Goal: Transaction & Acquisition: Purchase product/service

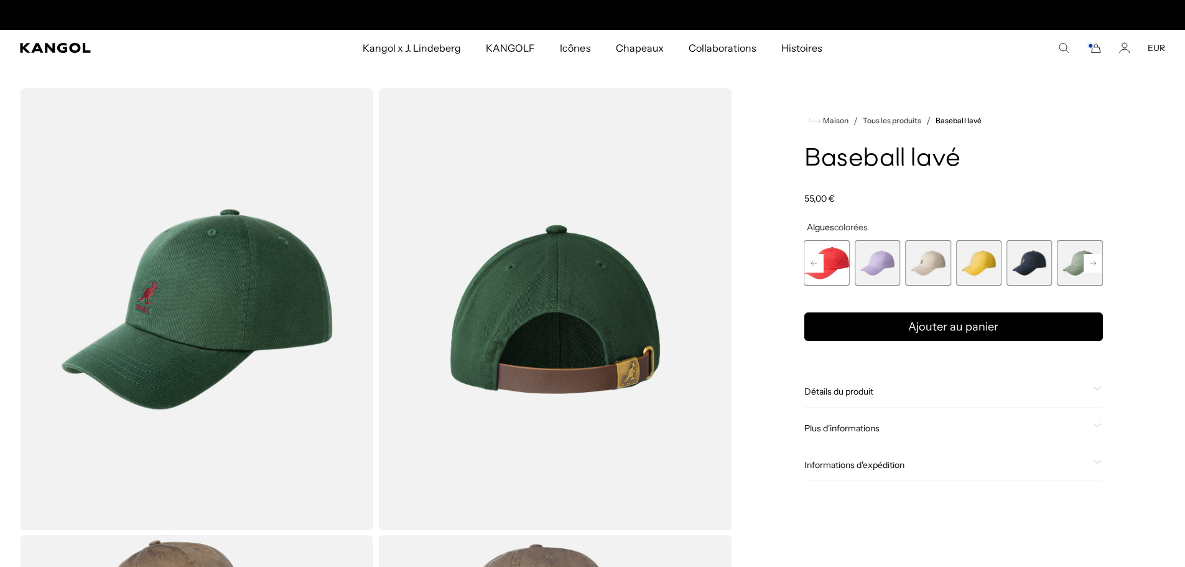
scroll to position [0, 256]
click at [1097, 257] on rect at bounding box center [1093, 263] width 19 height 19
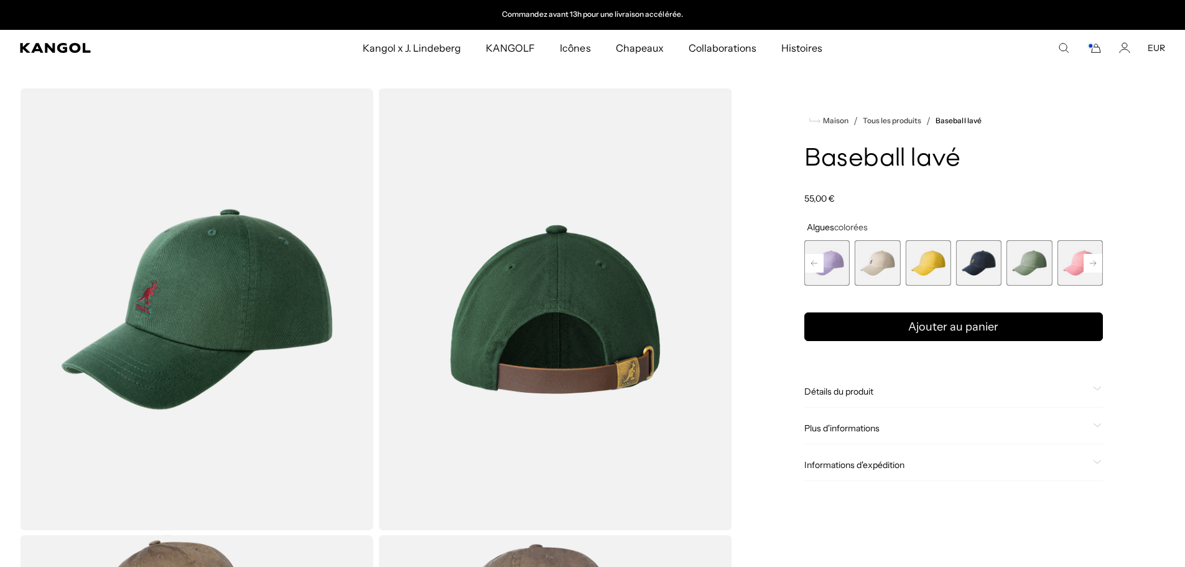
click at [1098, 259] on rect at bounding box center [1093, 263] width 19 height 19
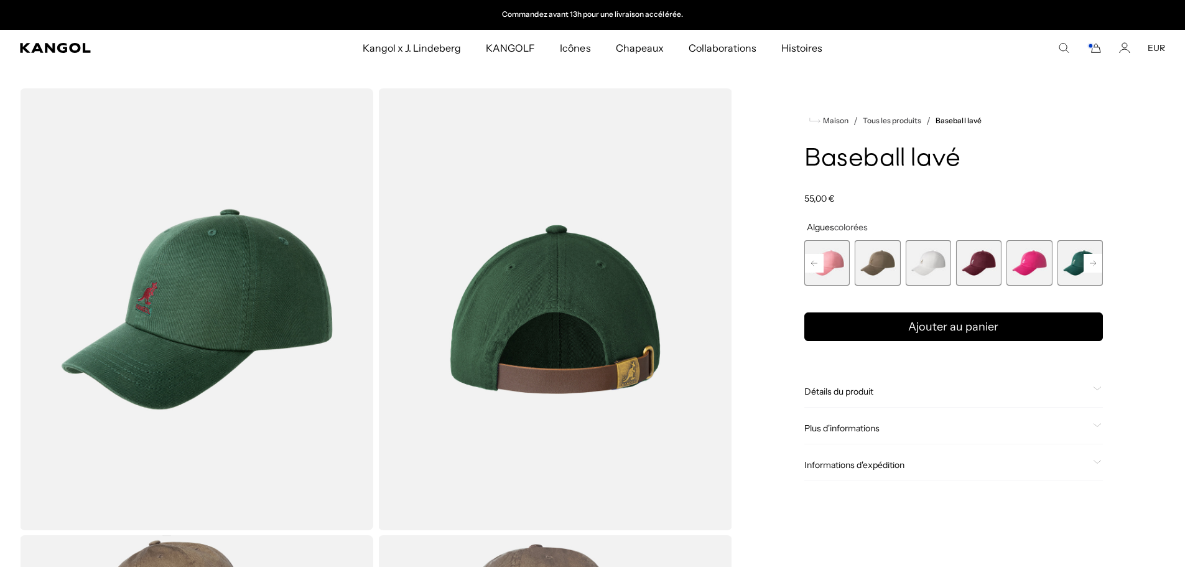
click at [1098, 259] on div "Précédent Suivant Algues Variante épuisée ou indisponible Noir Variante épuisée…" at bounding box center [954, 262] width 299 height 45
click at [1035, 264] on span "13 sur 14" at bounding box center [1029, 262] width 45 height 45
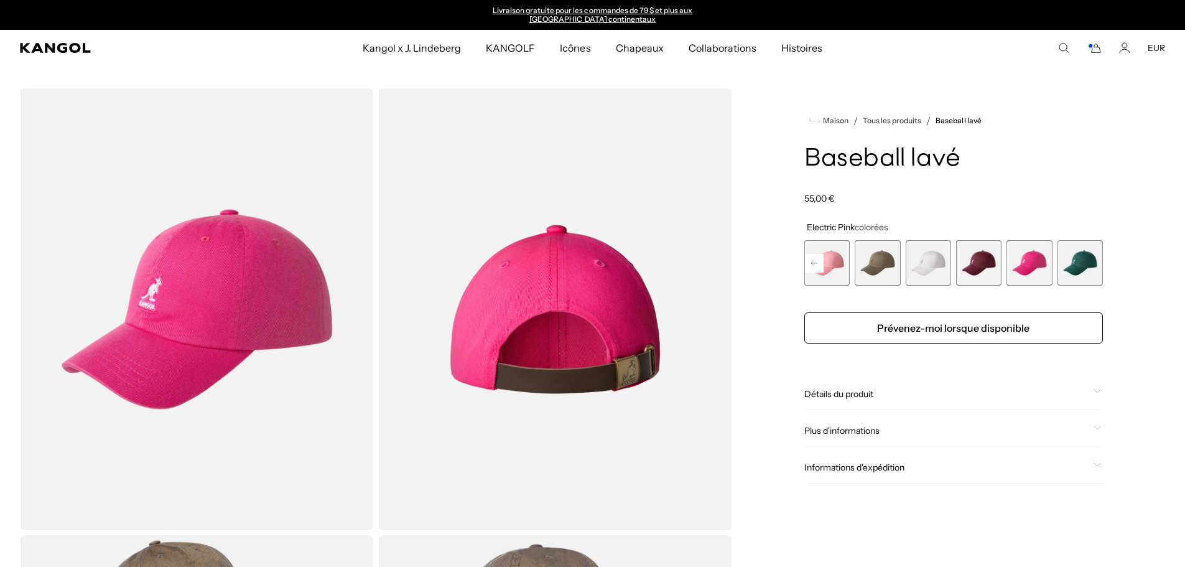
click at [1006, 263] on div "Algues Variante épuisée ou indisponible Noir Variante épuisée ou indisponible C…" at bounding box center [954, 262] width 299 height 45
click at [982, 266] on span "12 sur 14" at bounding box center [978, 262] width 45 height 45
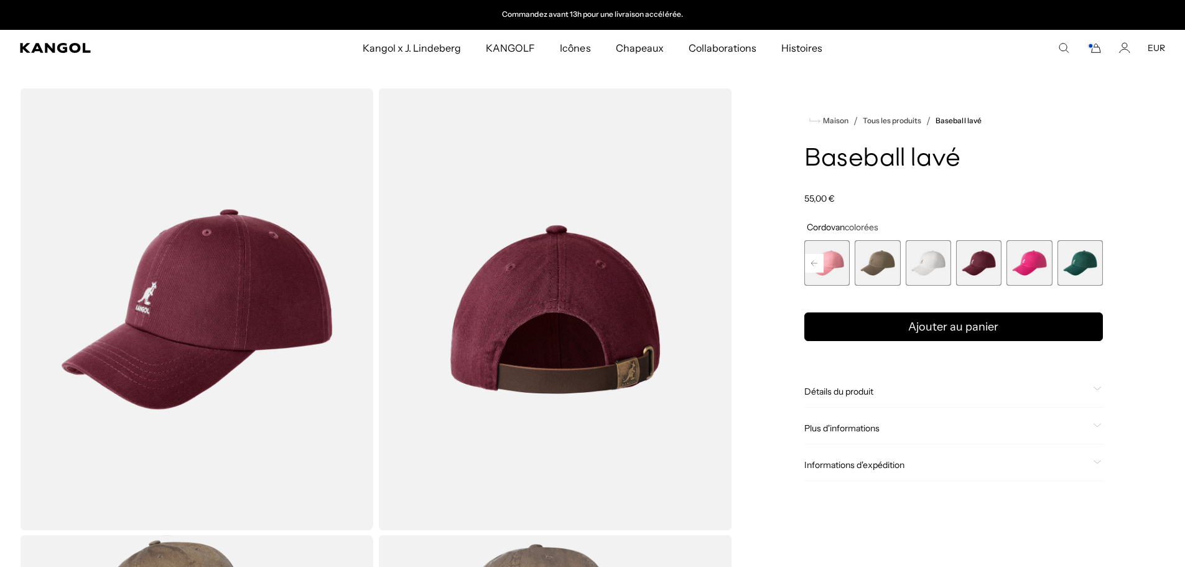
click at [938, 270] on span "11 sur 14" at bounding box center [927, 262] width 45 height 45
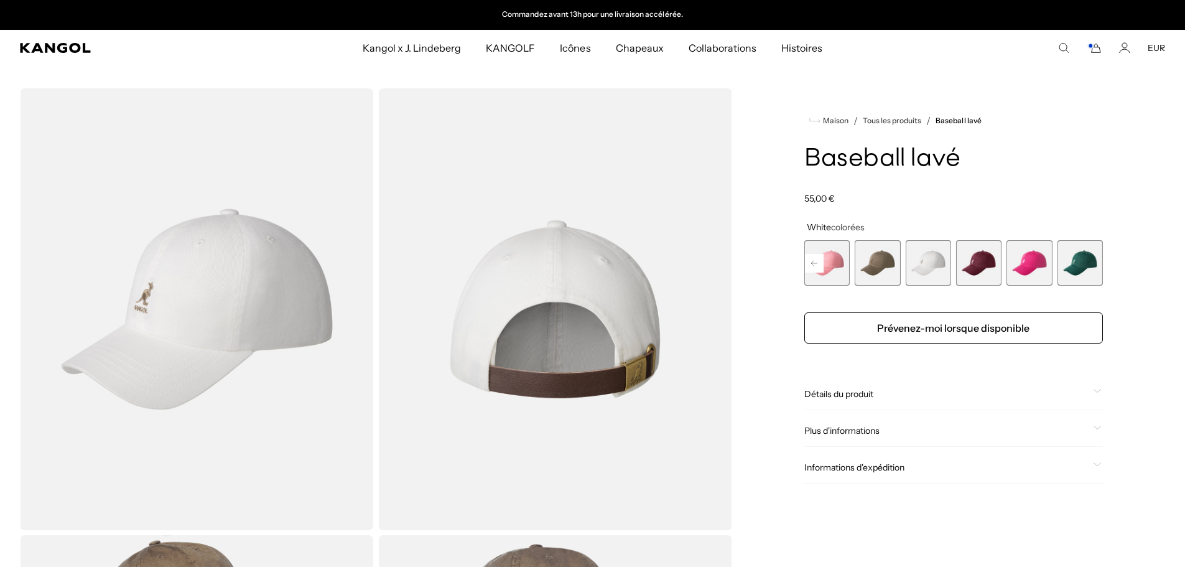
click at [903, 270] on div "Algues Variante épuisée ou indisponible Noir Variante épuisée ou indisponible C…" at bounding box center [954, 262] width 299 height 45
click at [892, 268] on span "10 sur 14" at bounding box center [877, 262] width 45 height 45
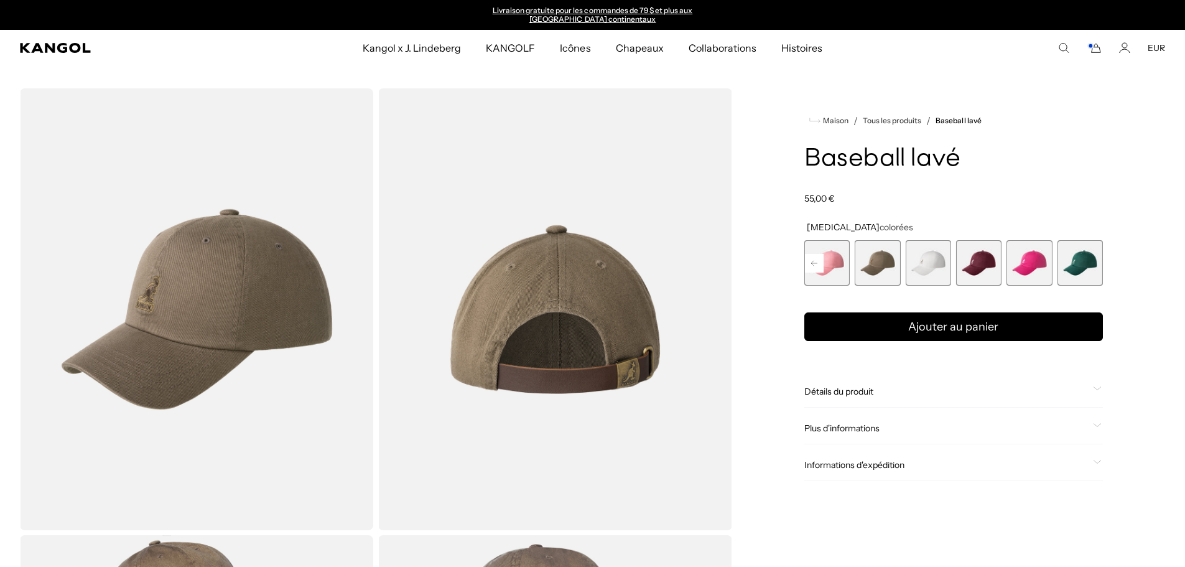
click at [813, 261] on rect at bounding box center [814, 263] width 19 height 19
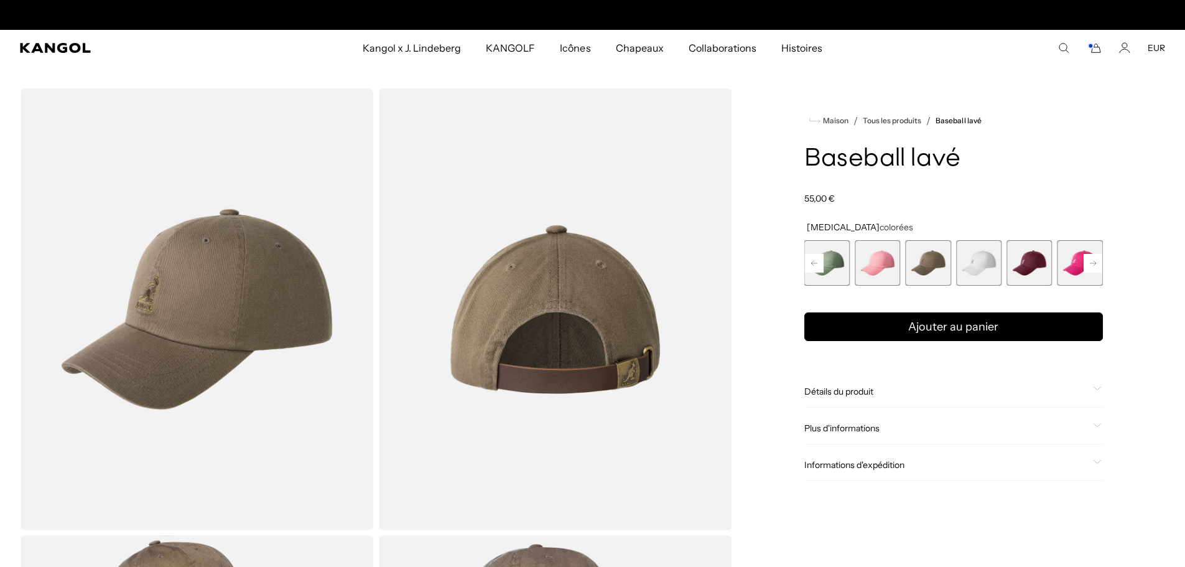
scroll to position [0, 256]
click at [884, 266] on span "9 sur 14" at bounding box center [877, 262] width 45 height 45
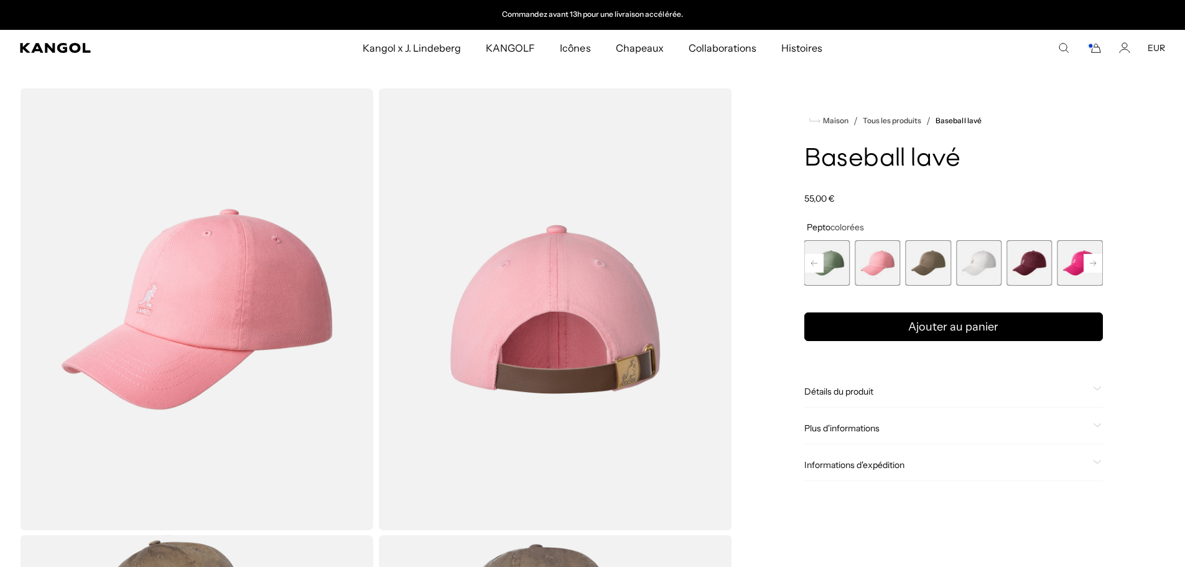
click at [813, 259] on rect at bounding box center [814, 263] width 19 height 19
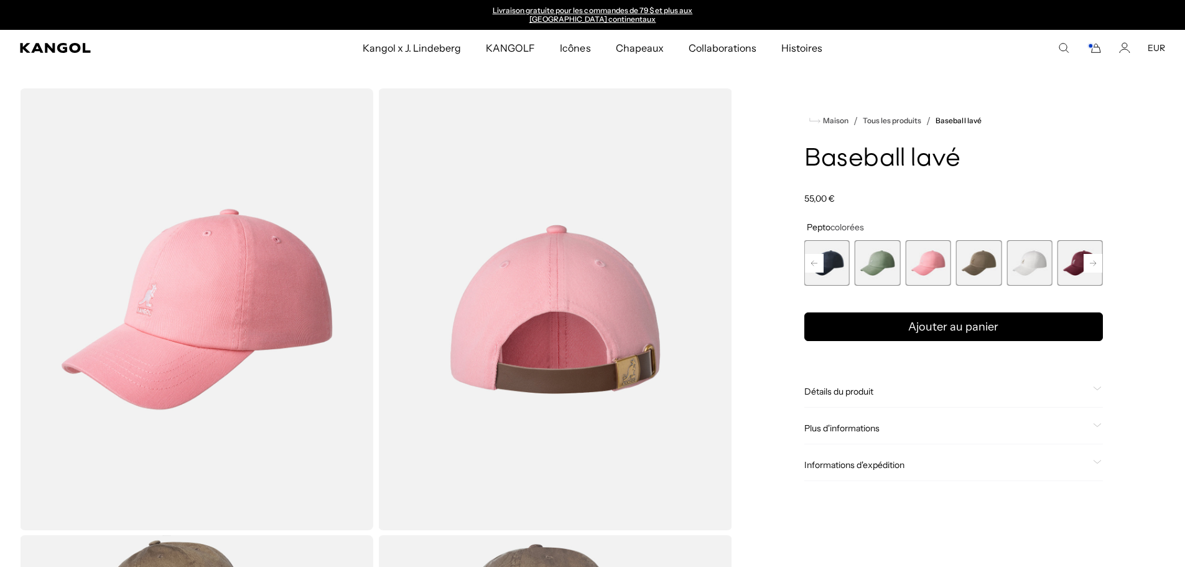
click at [885, 271] on span "8 sur 14" at bounding box center [877, 262] width 45 height 45
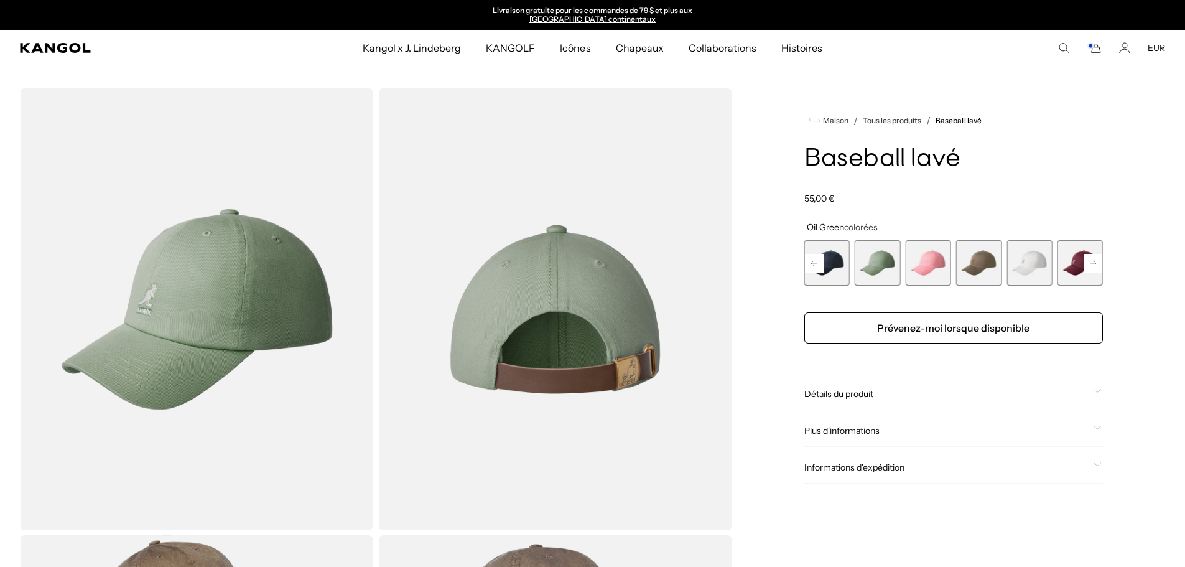
click at [820, 259] on rect at bounding box center [814, 263] width 19 height 19
click at [883, 267] on span "7 sur 14" at bounding box center [877, 262] width 45 height 45
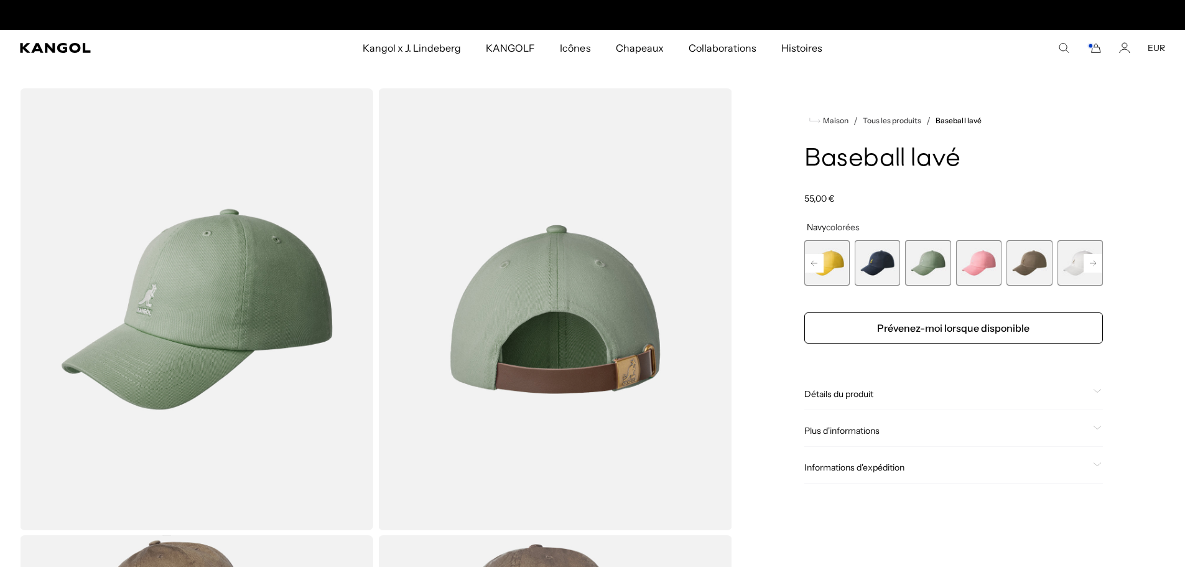
scroll to position [0, 256]
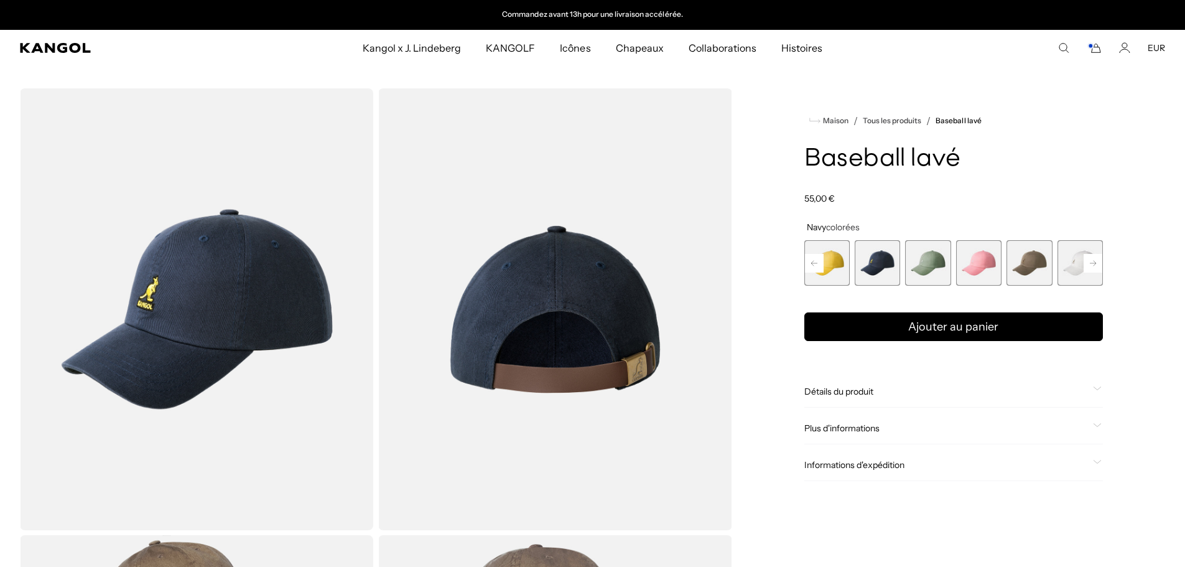
click at [815, 255] on rect at bounding box center [814, 263] width 19 height 19
click at [861, 266] on span "6 sur 14" at bounding box center [877, 262] width 45 height 45
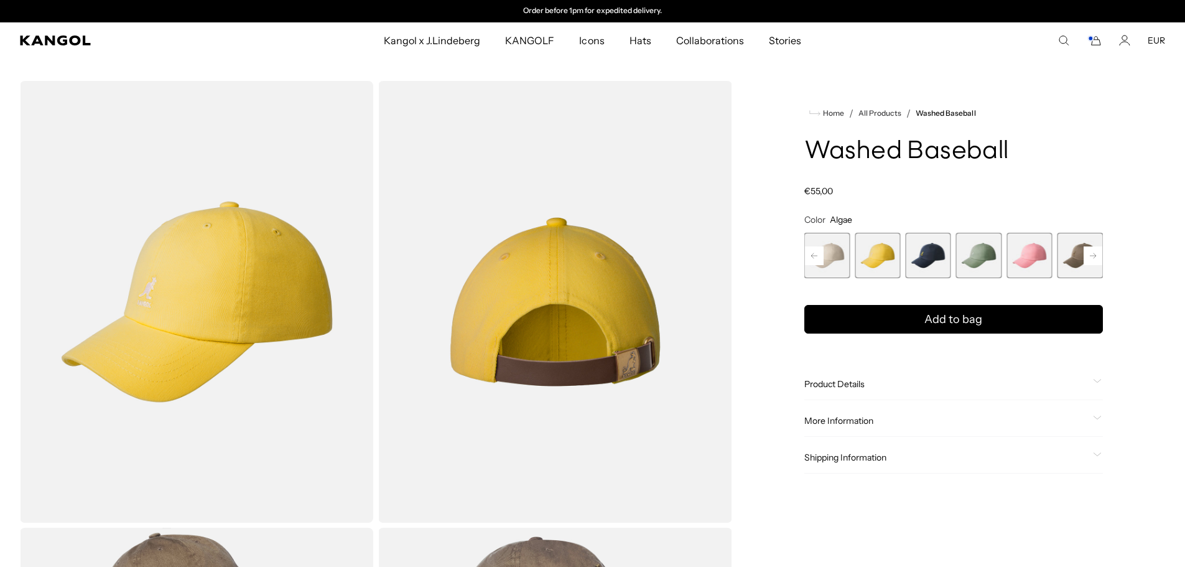
click at [813, 251] on rect at bounding box center [814, 255] width 19 height 19
click at [874, 252] on span "5 of 14" at bounding box center [877, 255] width 45 height 45
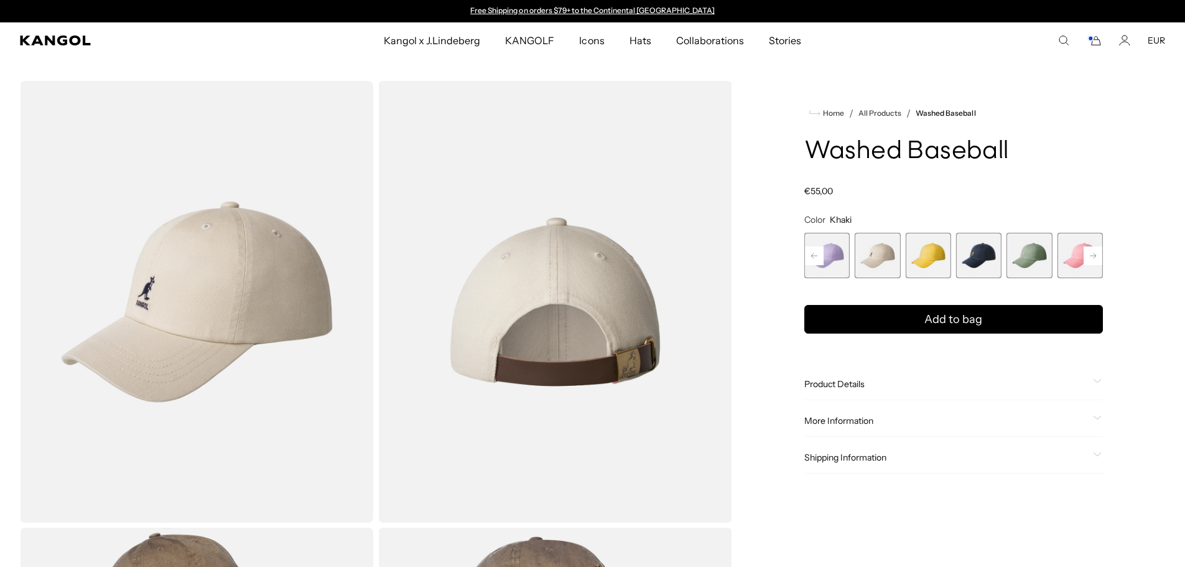
click at [822, 252] on rect at bounding box center [814, 255] width 19 height 19
click at [862, 257] on span "4 of 14" at bounding box center [877, 255] width 45 height 45
click at [872, 254] on span "4 of 14" at bounding box center [877, 255] width 45 height 45
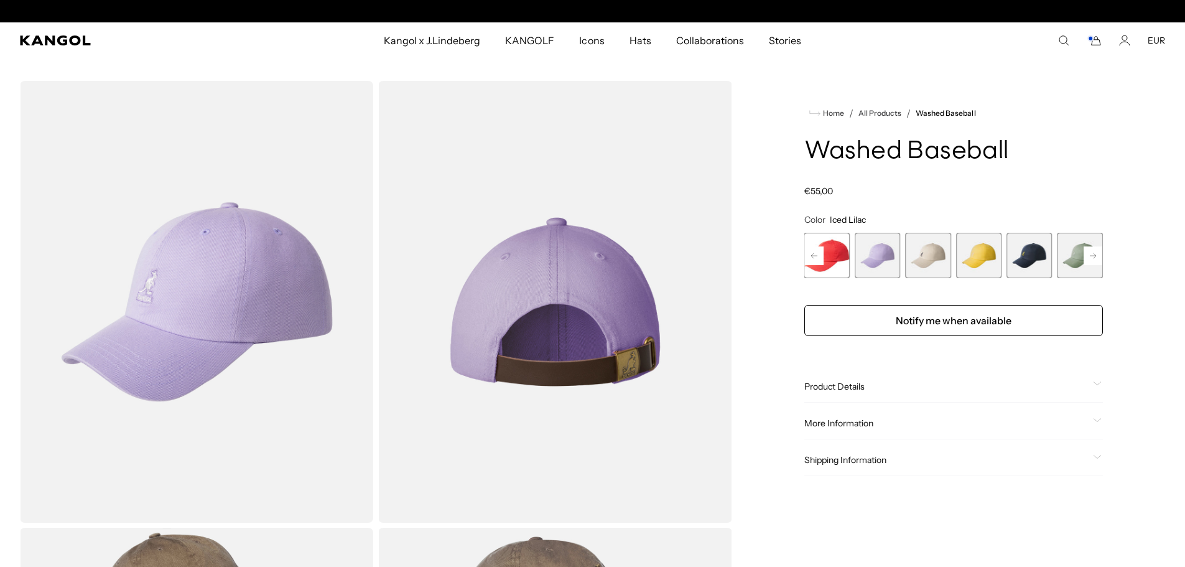
scroll to position [0, 256]
click at [844, 258] on span "3 of 14" at bounding box center [827, 255] width 45 height 45
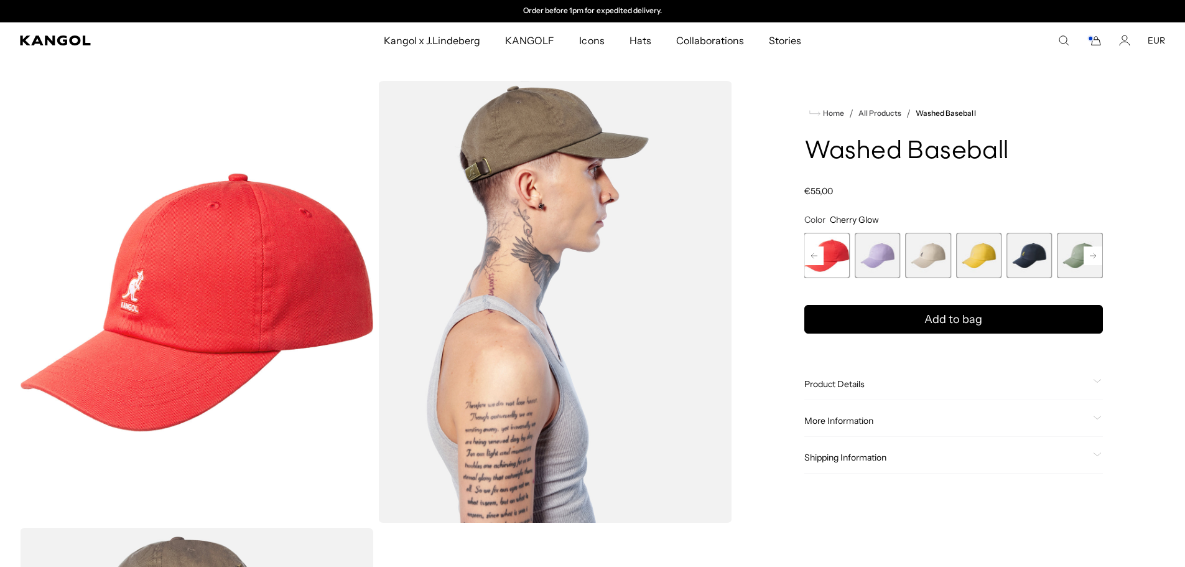
click at [819, 255] on rect at bounding box center [814, 255] width 19 height 19
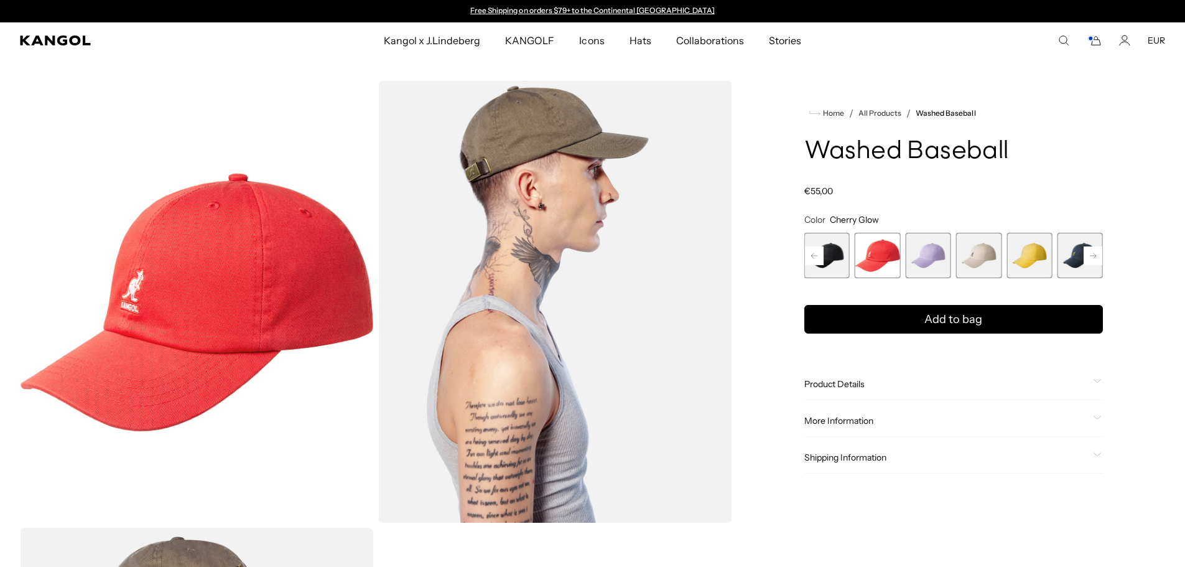
click at [841, 259] on span "2 of 14" at bounding box center [827, 255] width 45 height 45
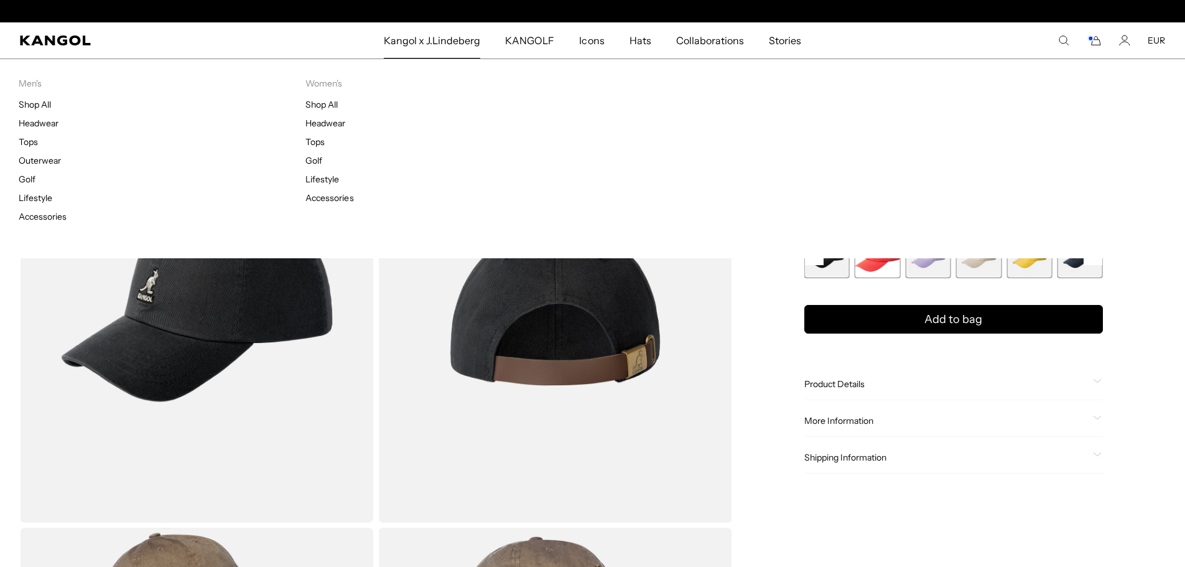
scroll to position [0, 256]
